Goal: Transaction & Acquisition: Book appointment/travel/reservation

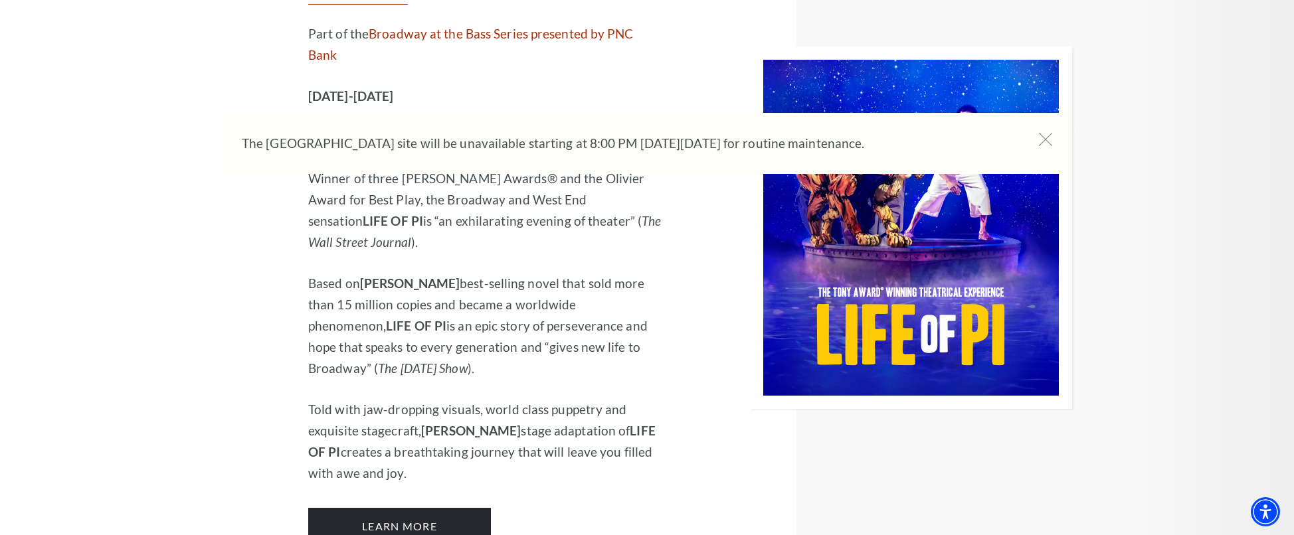
scroll to position [1454, 0]
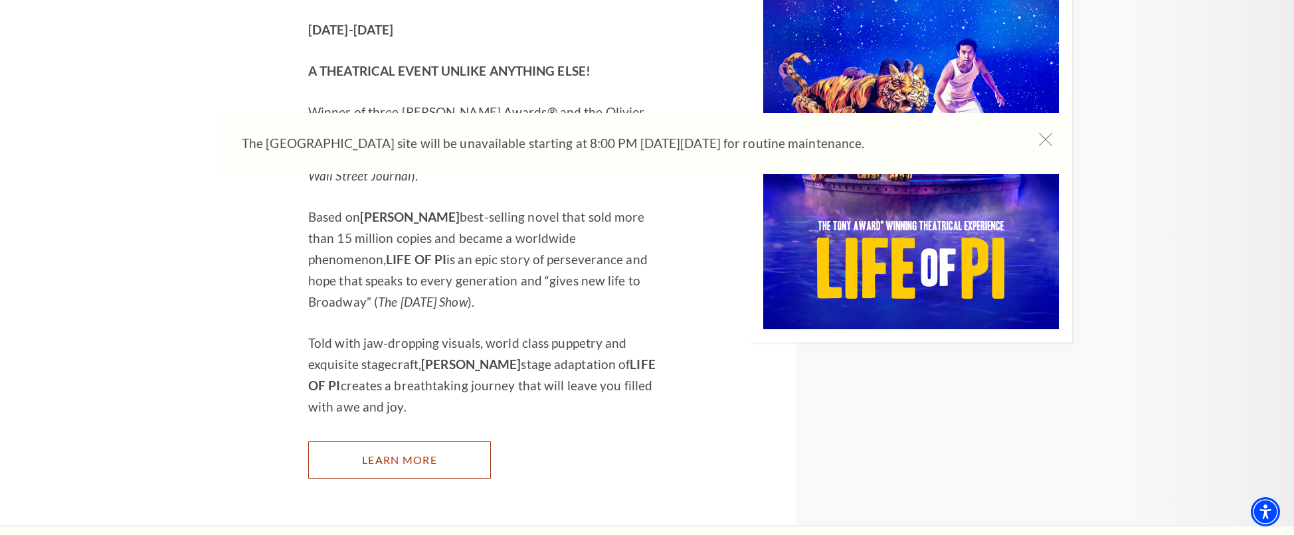
click at [460, 442] on link "Learn More" at bounding box center [399, 460] width 183 height 37
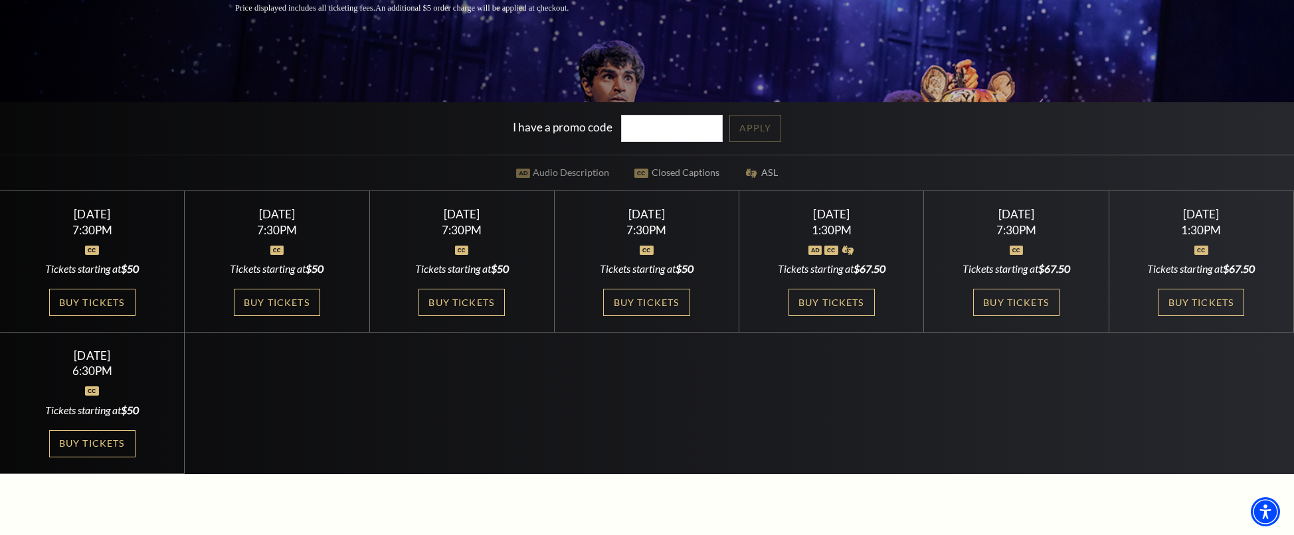
scroll to position [331, 0]
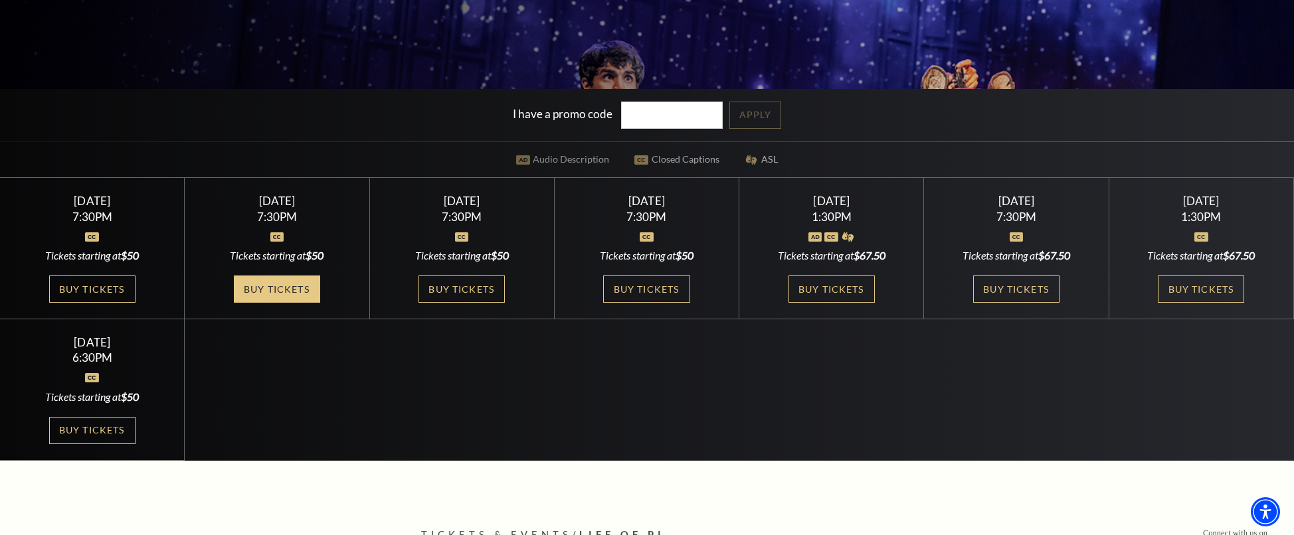
click at [272, 300] on link "Buy Tickets" at bounding box center [277, 289] width 86 height 27
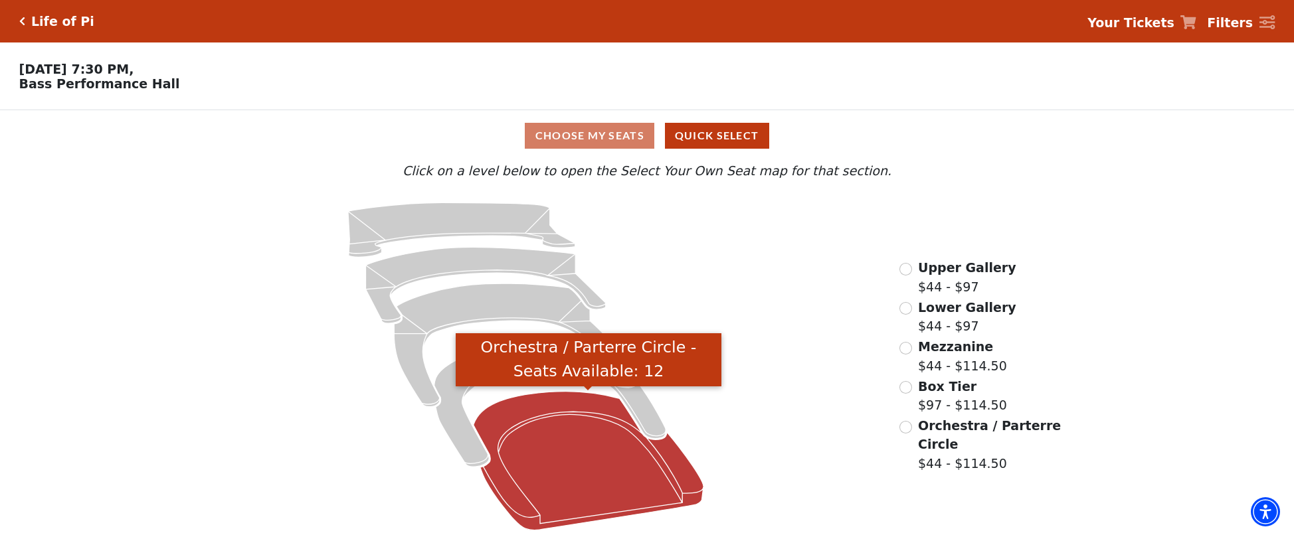
click at [508, 432] on icon "Orchestra / Parterre Circle - Seats Available: 12" at bounding box center [589, 461] width 230 height 139
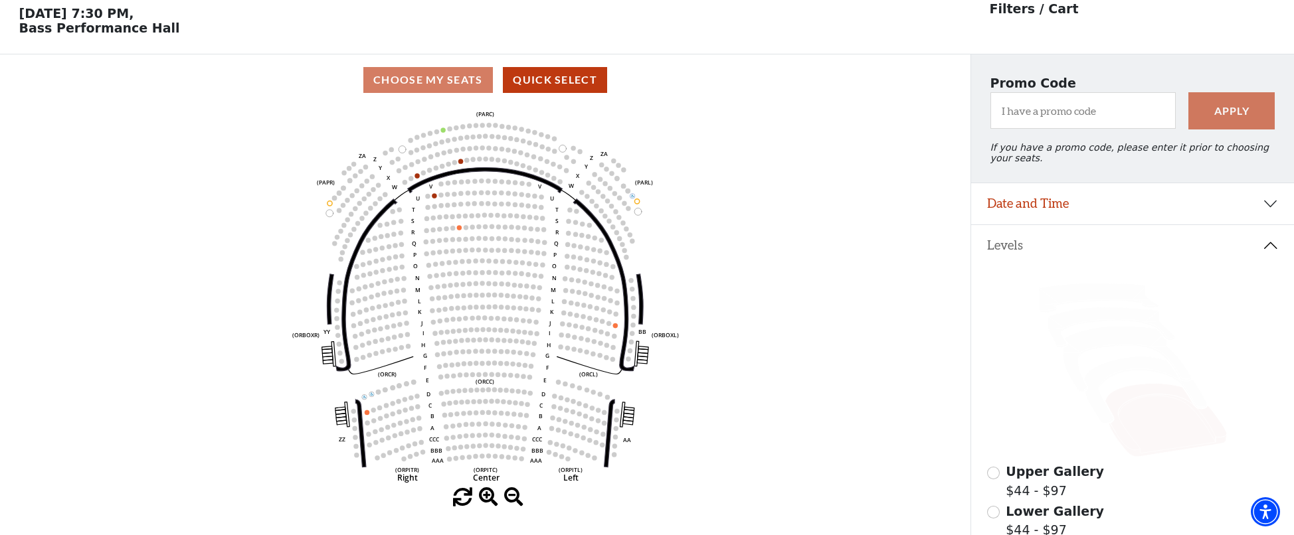
scroll to position [62, 0]
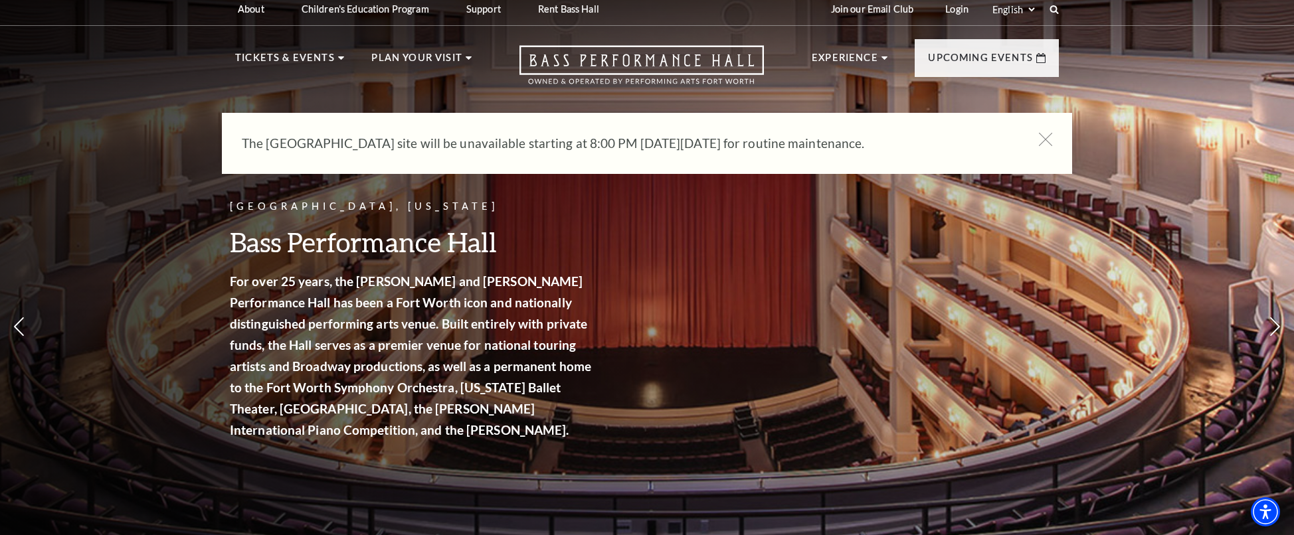
scroll to position [9, 0]
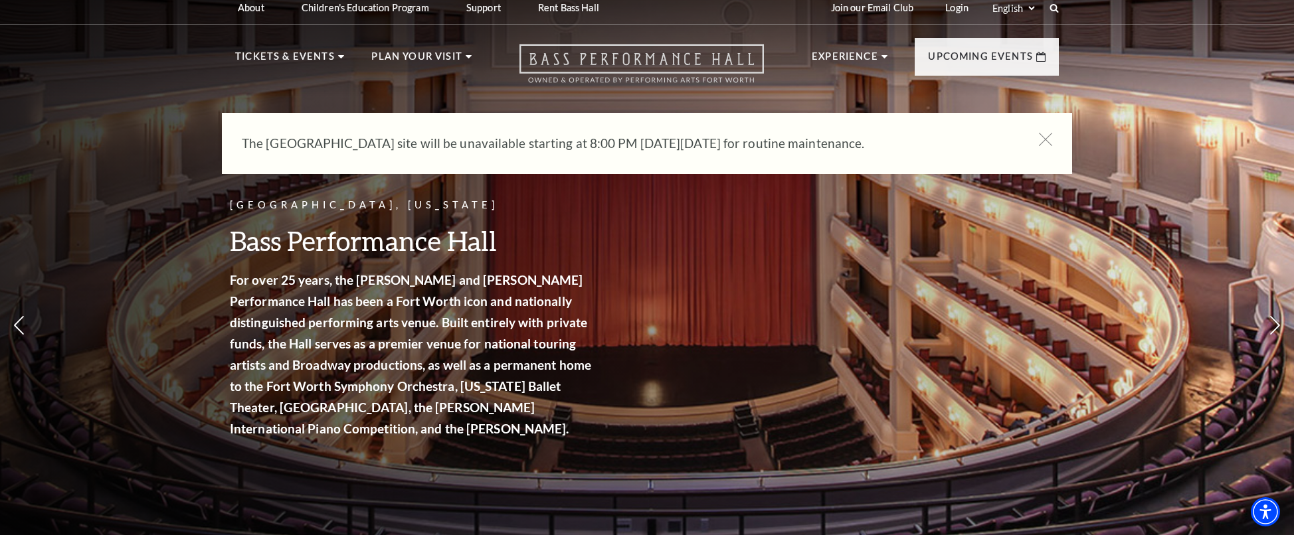
click at [650, 58] on use "Open this option" at bounding box center [641, 64] width 244 height 39
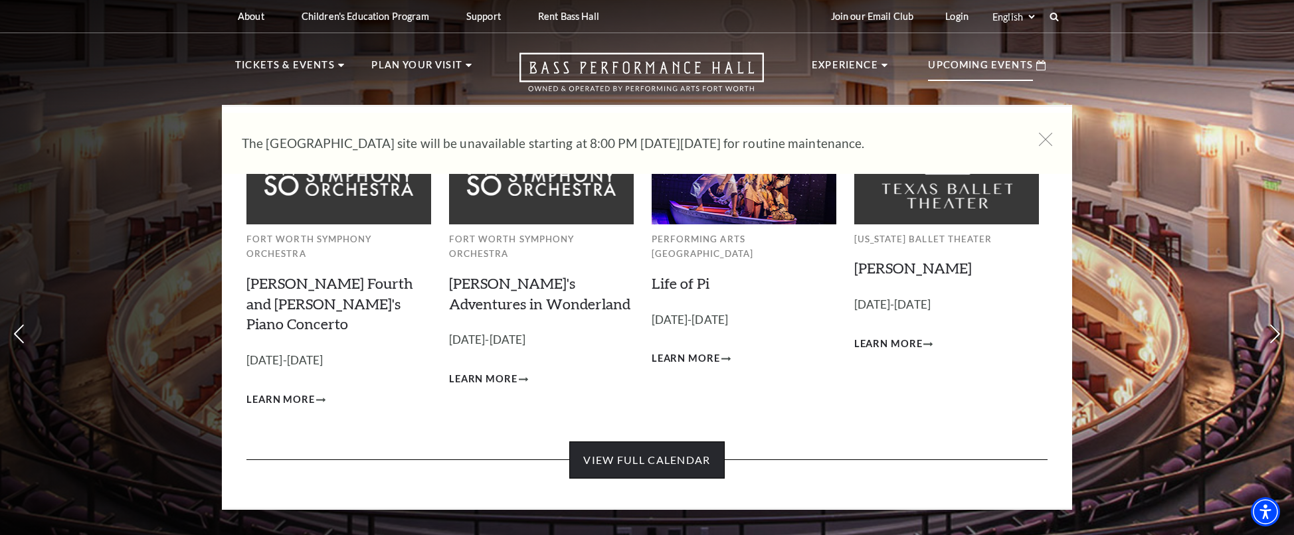
click at [680, 442] on link "View Full Calendar" at bounding box center [646, 460] width 155 height 37
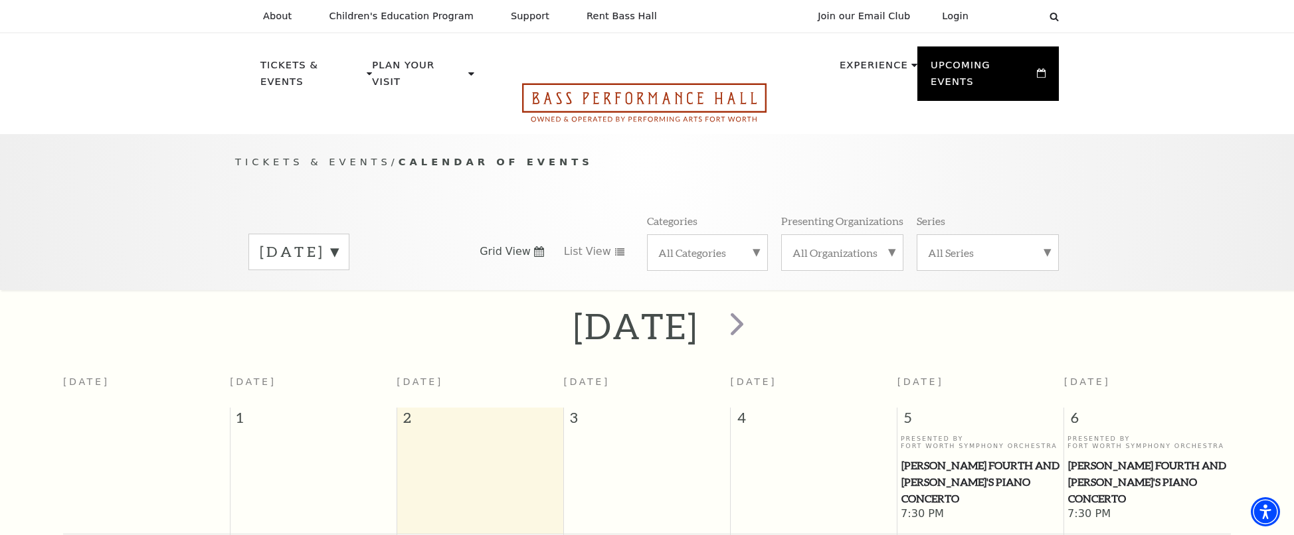
click at [587, 83] on icon "Open this option" at bounding box center [644, 102] width 244 height 39
